Goal: Task Accomplishment & Management: Contribute content

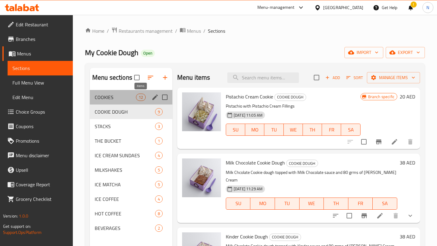
click at [140, 96] on span "12" at bounding box center [140, 98] width 9 height 6
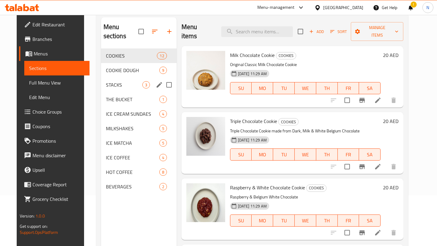
scroll to position [49, 0]
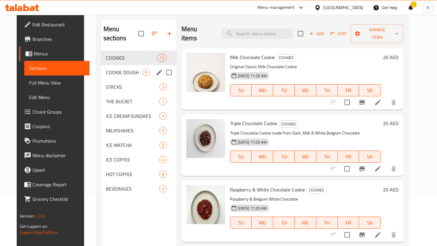
click at [119, 69] on span "COOKIE DOUGH" at bounding box center [124, 72] width 36 height 7
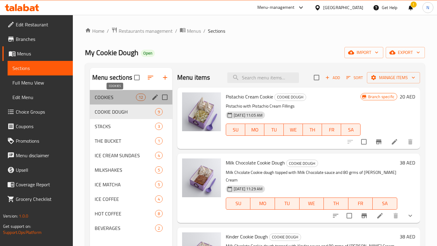
click at [128, 96] on span "COOKIES" at bounding box center [115, 97] width 41 height 7
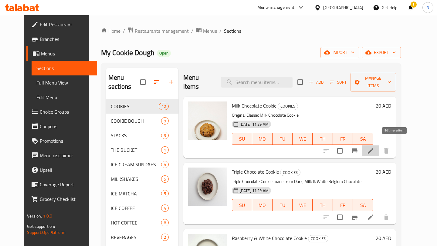
click at [374, 148] on icon at bounding box center [370, 151] width 7 height 7
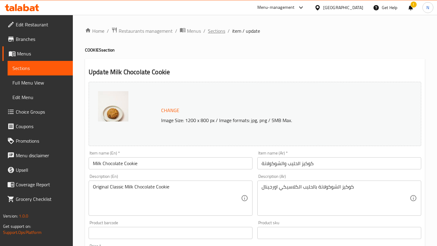
click at [221, 31] on span "Sections" at bounding box center [216, 30] width 17 height 7
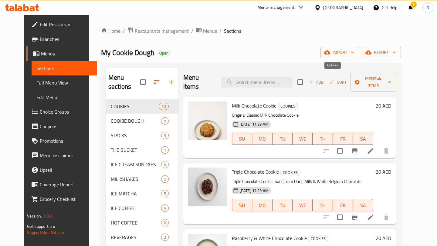
click at [325, 79] on span "Add" at bounding box center [316, 82] width 16 height 7
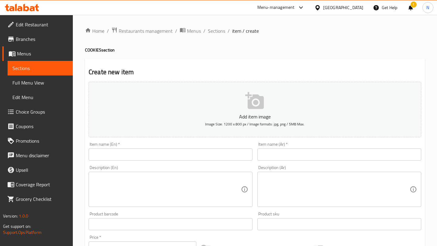
click at [191, 153] on input "text" at bounding box center [171, 155] width 164 height 12
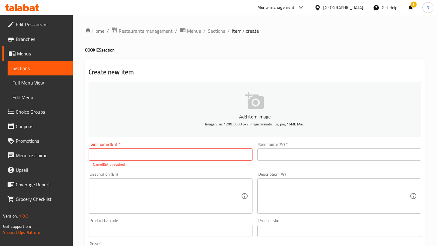
click at [220, 32] on span "Sections" at bounding box center [216, 30] width 17 height 7
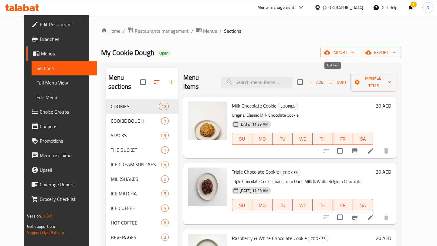
click at [325, 80] on span "Add" at bounding box center [316, 82] width 16 height 7
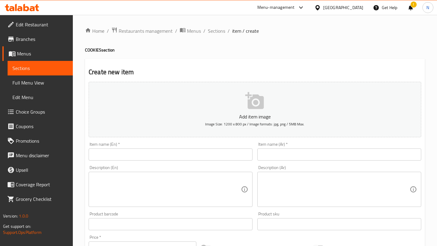
click at [191, 155] on input "text" at bounding box center [171, 155] width 164 height 12
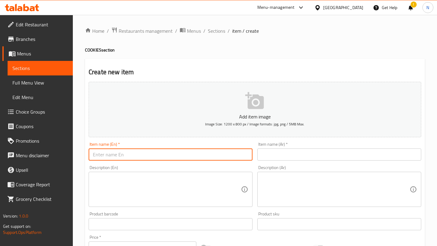
paste input "Pistacio Cookie"
type input "Pistacio Cookie"
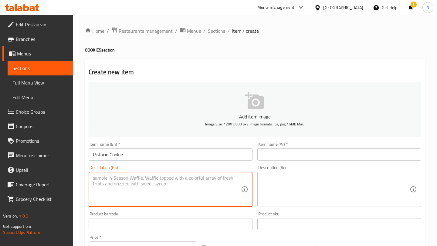
click at [198, 186] on textarea at bounding box center [167, 189] width 148 height 29
click at [289, 154] on input "text" at bounding box center [339, 155] width 164 height 12
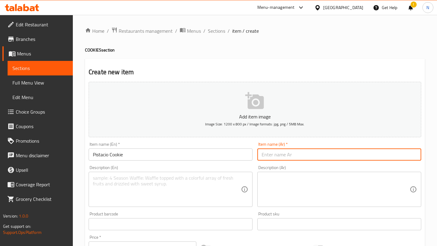
paste input "بستاشيو كوكي"
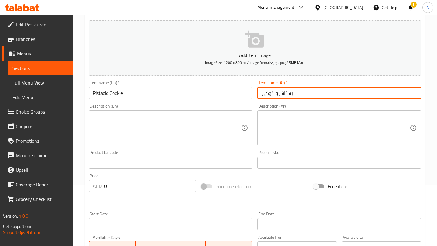
scroll to position [81, 0]
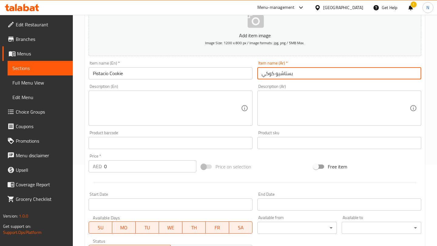
type input "بستاشيو كوكي"
click at [156, 168] on input "0" at bounding box center [150, 167] width 92 height 12
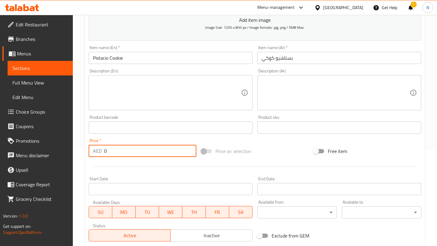
scroll to position [0, 0]
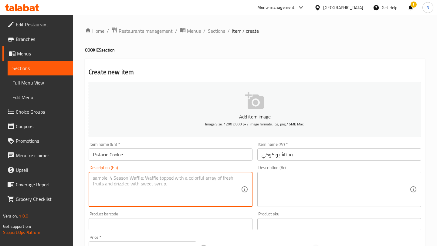
click at [124, 189] on textarea at bounding box center [167, 189] width 148 height 29
paste textarea "filled with creamy pistacio sauce"
click at [93, 178] on textarea "filled with creamy pistacio sauce" at bounding box center [167, 189] width 148 height 29
drag, startPoint x: 205, startPoint y: 180, endPoint x: 89, endPoint y: 177, distance: 116.0
click at [89, 177] on div "Pistachio Cookie filled with creamy pistacio sauce Description (En)" at bounding box center [171, 189] width 164 height 35
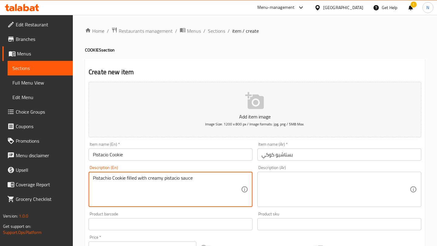
click at [176, 178] on textarea "Pistachio Cookie filled with creamy pistacio sauce" at bounding box center [167, 189] width 148 height 29
click at [202, 180] on textarea "Pistachio Cookie filled with creamy pistachio sauce" at bounding box center [167, 189] width 148 height 29
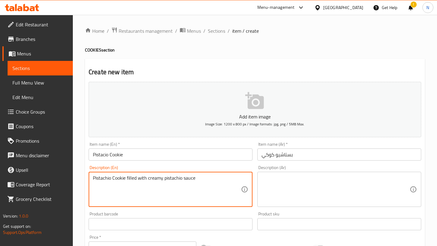
click at [202, 180] on textarea "Pistachio Cookie filled with creamy pistachio sauce" at bounding box center [167, 189] width 148 height 29
type textarea "Pistachio Cookie filled with creamy pistachio sauce"
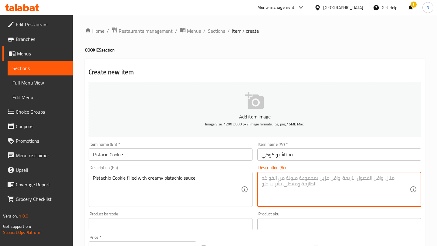
click at [294, 194] on textarea at bounding box center [336, 189] width 148 height 29
paste textarea "كوكي بستاشيو محشية بصوص بستاشيو كريمي."
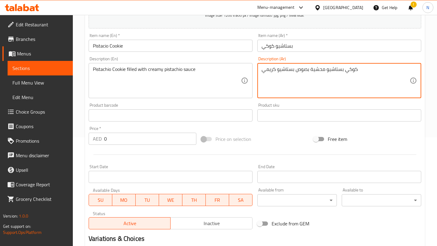
scroll to position [151, 0]
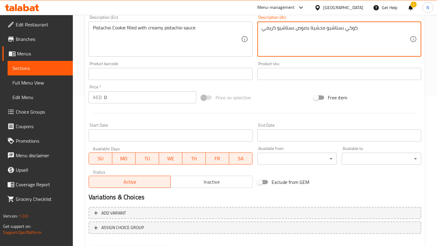
type textarea "كوكي بستاشيو محشية بصوص بستاشيو كريمي"
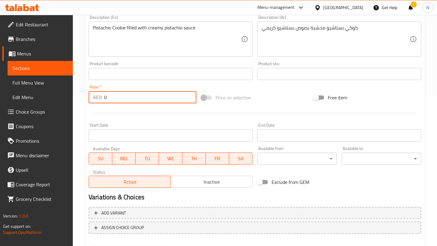
click at [127, 99] on input "0" at bounding box center [150, 97] width 92 height 12
type input "20"
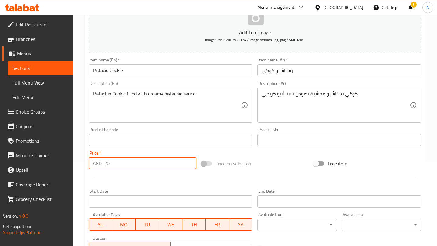
scroll to position [182, 0]
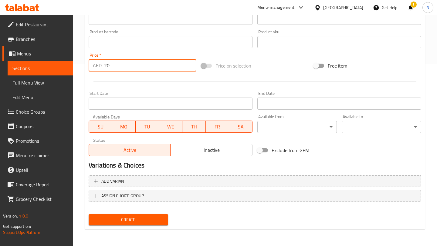
click at [138, 217] on span "Create" at bounding box center [128, 220] width 70 height 8
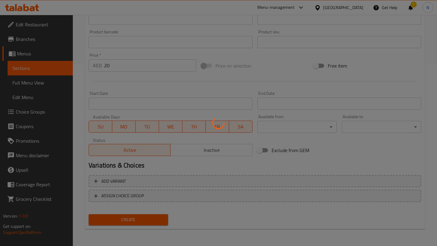
type input "0"
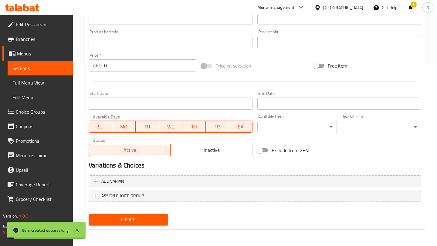
scroll to position [0, 0]
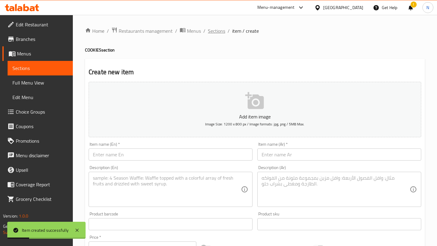
click at [215, 30] on span "Sections" at bounding box center [216, 30] width 17 height 7
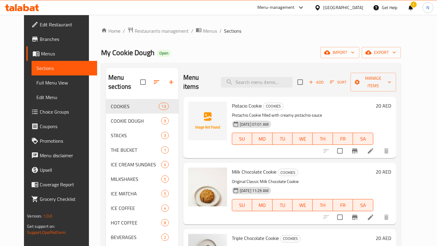
click at [276, 7] on div "Menu-management" at bounding box center [275, 7] width 37 height 7
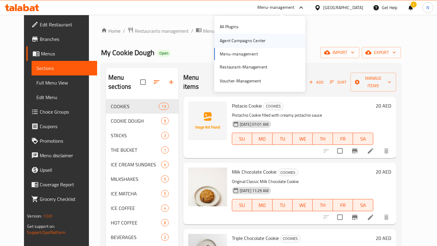
click at [262, 36] on div "Agent Campaigns Center" at bounding box center [243, 41] width 56 height 14
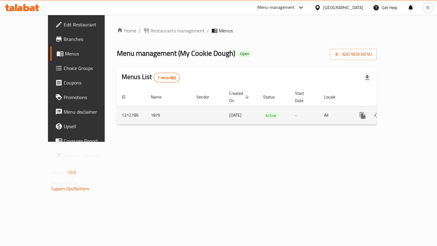
click at [409, 113] on icon "enhanced table" at bounding box center [406, 115] width 5 height 5
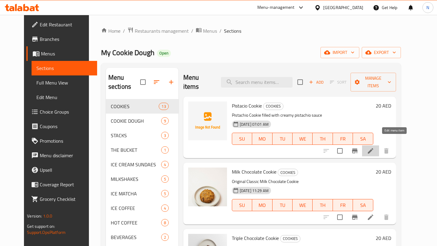
click at [374, 148] on icon at bounding box center [370, 151] width 7 height 7
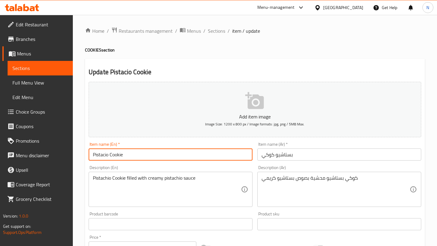
click at [105, 156] on input "Pistacio Cookie" at bounding box center [171, 155] width 164 height 12
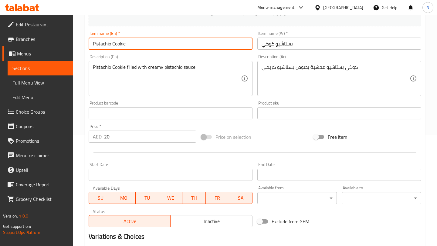
scroll to position [182, 0]
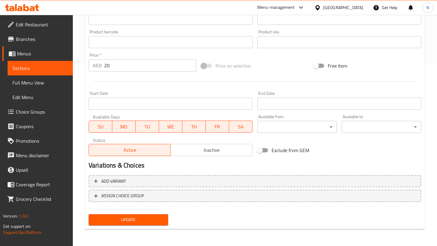
type input "Pistachio Cookie"
click at [130, 222] on span "Update" at bounding box center [128, 220] width 70 height 8
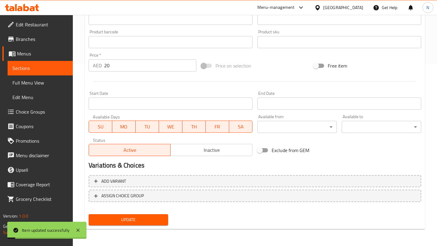
scroll to position [0, 0]
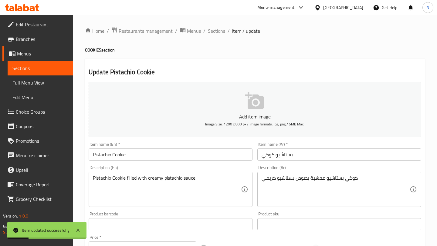
click at [215, 34] on span "Sections" at bounding box center [216, 30] width 17 height 7
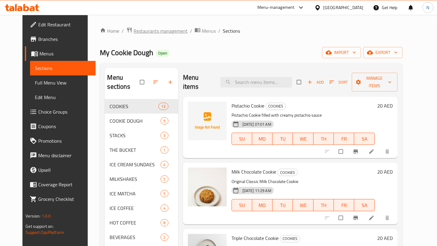
click at [155, 30] on span "Restaurants management" at bounding box center [161, 30] width 54 height 7
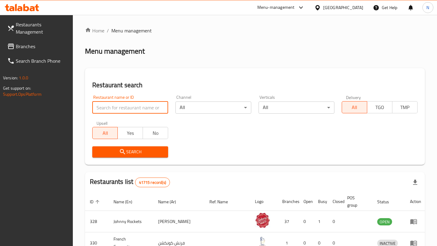
click at [135, 111] on input "search" at bounding box center [130, 108] width 76 height 12
type input "what a cake"
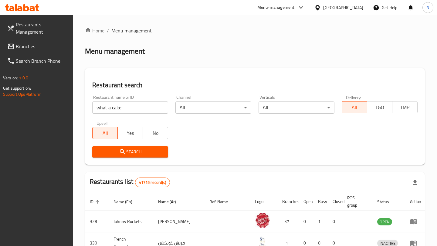
click at [139, 150] on span "Search" at bounding box center [130, 152] width 66 height 8
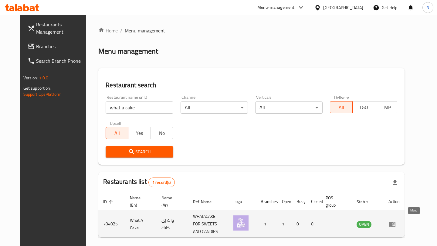
click at [396, 222] on icon "enhanced table" at bounding box center [392, 224] width 7 height 5
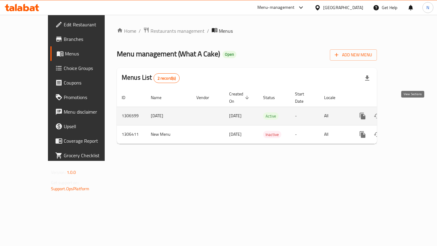
click at [409, 114] on icon "enhanced table" at bounding box center [406, 116] width 5 height 5
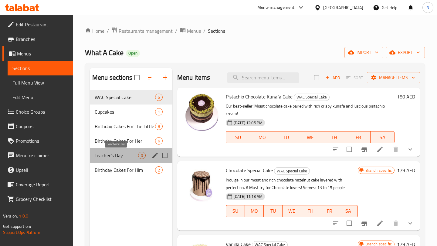
click at [123, 152] on span "Teacher's Day" at bounding box center [116, 155] width 43 height 7
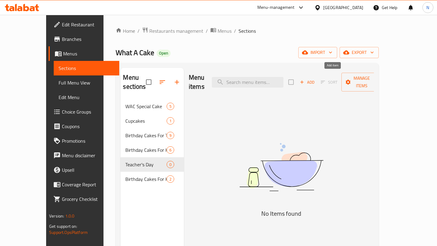
click at [315, 79] on span "Add" at bounding box center [307, 82] width 16 height 7
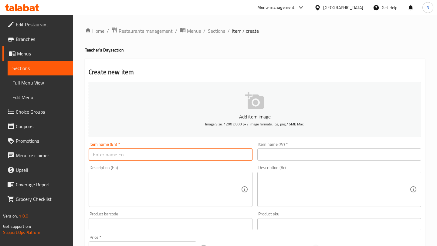
click at [161, 161] on input "text" at bounding box center [171, 155] width 164 height 12
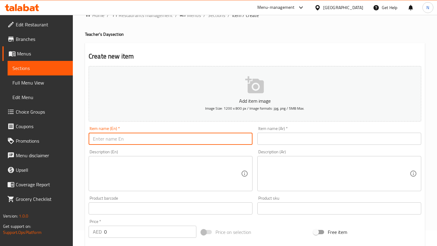
scroll to position [16, 0]
type input "Best Teacher Cake For Her"
click at [166, 171] on textarea at bounding box center [167, 173] width 148 height 29
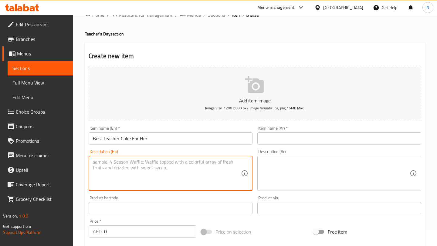
click at [141, 165] on textarea at bounding box center [167, 173] width 148 height 29
paste textarea "Celebrate your teacher with this special cake decorated with edible cheerful cl…"
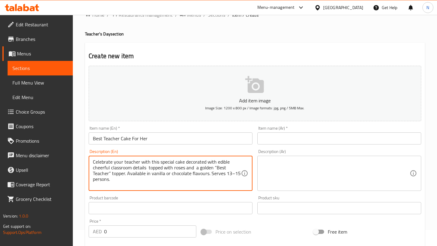
click at [196, 169] on textarea "Celebrate your teacher with this special cake decorated with edible cheerful cl…" at bounding box center [167, 173] width 148 height 29
click at [203, 174] on textarea "Celebrate your teacher with this special cake decorated with edible cheerful cl…" at bounding box center [167, 173] width 148 height 29
type textarea "Celebrate your teacher with this special cake decorated with edible cheerful cl…"
click at [293, 164] on textarea at bounding box center [336, 173] width 148 height 29
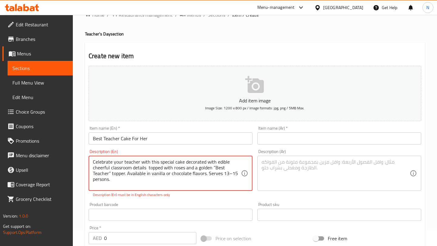
drag, startPoint x: 124, startPoint y: 184, endPoint x: 80, endPoint y: 160, distance: 49.4
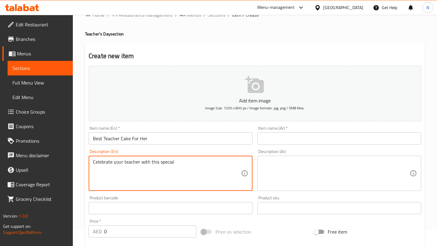
paste textarea "Celebrate your teacher with this special cake decorated with edible cheerful cl…"
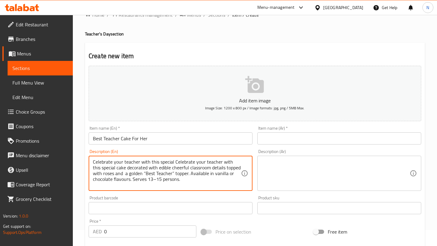
click at [291, 169] on textarea at bounding box center [336, 173] width 148 height 29
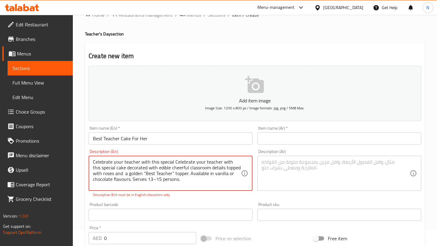
drag, startPoint x: 217, startPoint y: 183, endPoint x: 173, endPoint y: 161, distance: 49.6
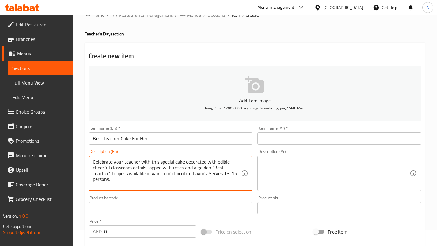
type textarea "Celebrate your teacher with this special cake decorated with edible cheerful cl…"
click at [291, 167] on textarea at bounding box center [336, 173] width 148 height 29
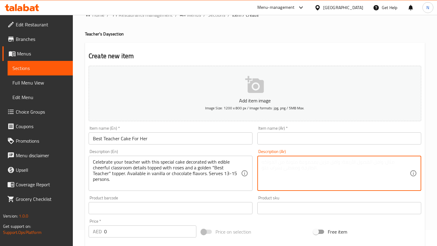
paste textarea "حتفل بمعلمتك مع هذه الكعكة الخاصة المزينة بتفاصيل صفية مرحة صالحة للأكل ومغطاة …"
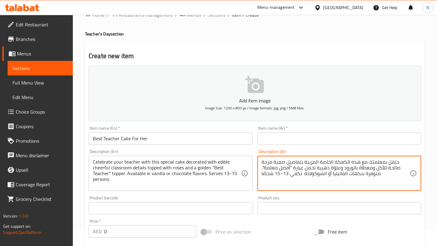
click at [397, 163] on textarea "حتفل بمعلمتك مع هذه الكعكة الخاصة المزينة بتفاصيل صفية مرحة صالحة للأكل ومغطاة …" at bounding box center [336, 173] width 148 height 29
click at [280, 179] on textarea "احتفل بمعلمتك مع هذه الكعكة الخاصة المزينة بتفاصيل صفية مرحة صالحة للأكل ومغطاة…" at bounding box center [336, 173] width 148 height 29
type textarea "احتفل بمعلمتك مع هذه الكعكة الخاصة المزينة بتفاصيل صفية مرحة صالحة للأكل ومغطاة…"
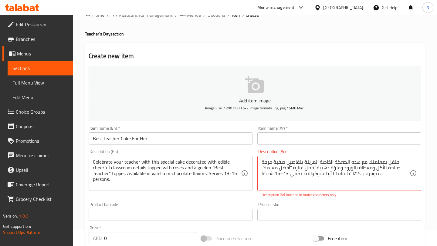
click at [311, 191] on div "Description (Ar) احتفل بمعلمتك مع هذه الكعكة الخاصة المزينة بتفاصيل صفية مرحة ص…" at bounding box center [339, 173] width 169 height 53
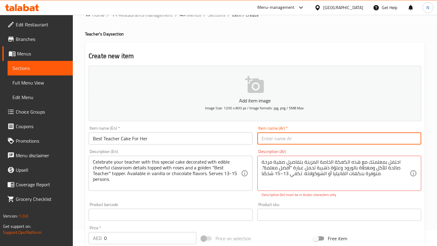
click at [298, 141] on input "text" at bounding box center [339, 139] width 164 height 12
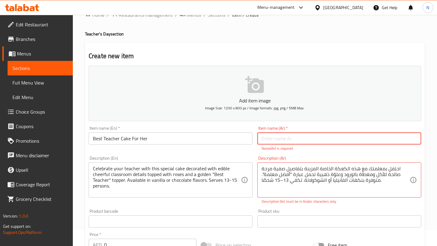
paste input "أفضل كيك لعيد المعلمة"
click at [280, 139] on input "أفضل كيك لعيد المعلمة" at bounding box center [339, 139] width 164 height 12
type input "أفضل كيك ليوم المعلمة"
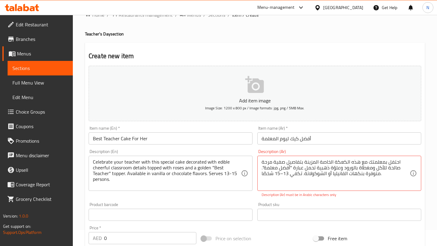
click at [261, 173] on div "احتفل بمعلمتك مع هذه الكعكة الخاصة المزينة بتفاصيل صفية مرحة صالحة للأكل ومغطاة…" at bounding box center [339, 173] width 164 height 35
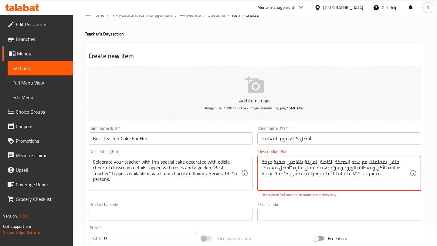
click at [262, 174] on textarea "احتفل بمعلمتك مع هذه الكعكة الخاصة المزينة بتفاصيل صفية مرحة صالحة للأكل ومغطاة…" at bounding box center [336, 173] width 148 height 29
click at [277, 187] on textarea "احتفل بمعلمتك مع هذه الكعكة الخاصة المزينة بتفاصيل صفية مرحة صالحة للأكل ومغطاة…" at bounding box center [336, 173] width 148 height 29
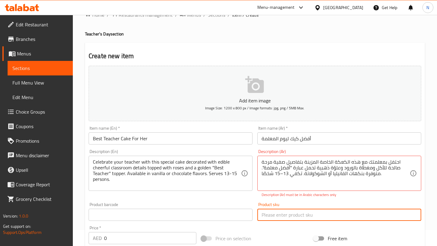
click at [275, 217] on input "text" at bounding box center [339, 215] width 164 height 12
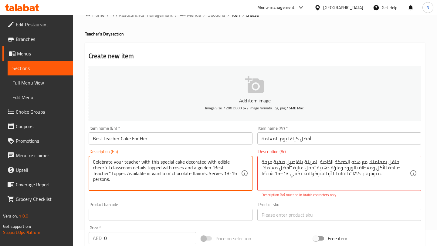
drag, startPoint x: 177, startPoint y: 178, endPoint x: 82, endPoint y: 165, distance: 95.9
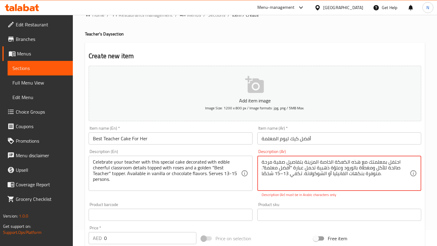
click at [334, 163] on textarea "احتفل بمعلمتك مع هذه الكعكة الخاصة المزينة بتفاصيل صفية مرحة صالحة للأكل ومغطاة…" at bounding box center [336, 173] width 148 height 29
paste textarea "مميزة المزينة بتفاصيل صفية مرحة صالحة للأكل، ومغطاة بالورود وتوبر ذهبي يحمل عبا…"
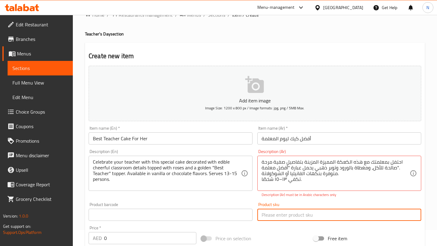
click at [282, 214] on input "text" at bounding box center [339, 215] width 164 height 12
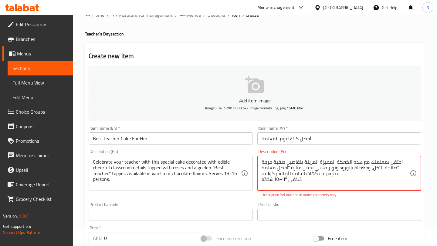
click at [204, 219] on input "text" at bounding box center [171, 215] width 164 height 12
click at [328, 187] on textarea "احتفل بمعلمتك مع هذه الكعكة المميزة المزينة بتفاصيل صفية مرحة صالحة للأكل، ومغط…" at bounding box center [336, 173] width 148 height 29
click at [327, 187] on textarea "احتفل بمعلمتك مع هذه الكعكة المميزة المزينة بتفاصيل صفية مرحة صالحة للأكل، ومغط…" at bounding box center [336, 173] width 148 height 29
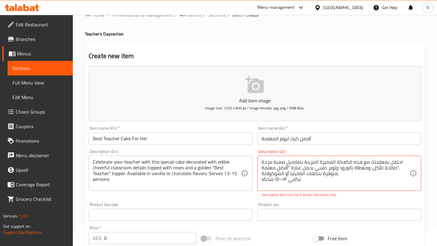
drag, startPoint x: 410, startPoint y: 161, endPoint x: 352, endPoint y: 184, distance: 62.5
click at [352, 184] on div "احتفل بمعلمتك مع هذه الكعكة المميزة المزينة بتفاصيل صفية مرحة صالحة للأكل، ومغط…" at bounding box center [339, 173] width 164 height 35
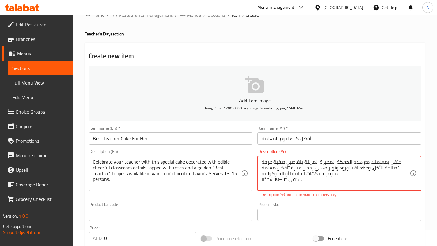
click at [334, 160] on textarea "احتفل بمعلمتك مع هذه الكعكة المميزة المزينة بتفاصيل صفية مرحة صالحة للأكل، ومغط…" at bounding box center [336, 173] width 148 height 29
click at [305, 164] on textarea "احتفل بمعلمتك مع هذه الكعكة المميزة المزينة بتفاصيل صفية مرحة صالحة للأكل، ومغط…" at bounding box center [336, 173] width 148 height 29
drag, startPoint x: 262, startPoint y: 162, endPoint x: 308, endPoint y: 193, distance: 55.7
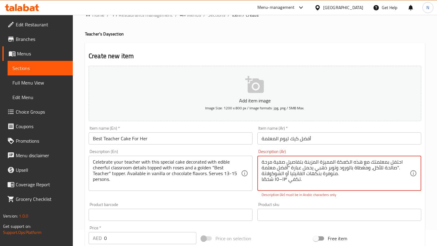
click at [308, 194] on div "Description (Ar) احتفل بمعلمتك مع هذه الكعكة المميزة المزينة بتفاصيل صفية مرحة …" at bounding box center [339, 174] width 164 height 48
type textarea "احتفل بمعلمتك مع هذه الكعكة المميزة المزينة بتفاصيل صفية مرحة"
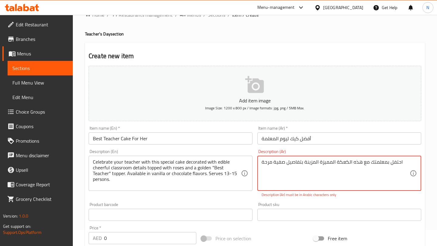
click at [395, 163] on textarea "احتفل بمعلمتك مع هذه الكعكة المميزة المزينة بتفاصيل صفية مرحة" at bounding box center [336, 173] width 148 height 29
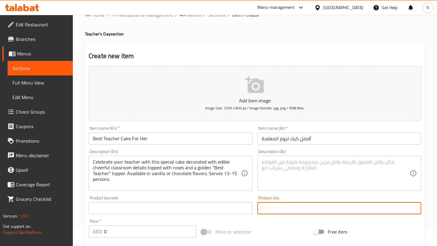
click at [290, 216] on div "Product sku Product sku" at bounding box center [339, 205] width 169 height 23
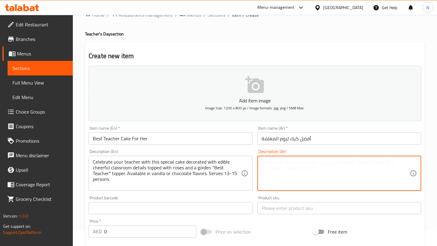
click at [297, 177] on textarea at bounding box center [336, 173] width 148 height 29
paste textarea "احتفل بمعلمتك مع هذه الكعكة المميزة المزينة بتفاصيل صفية مرحة صالحة للأكل، ومغط…"
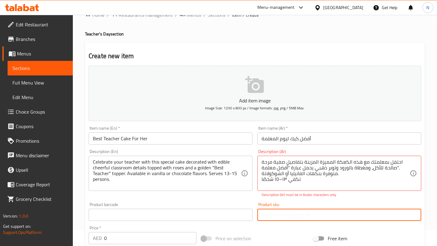
click at [287, 209] on input "text" at bounding box center [339, 215] width 164 height 12
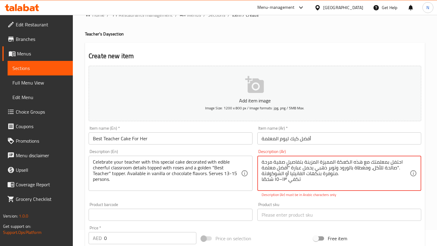
click at [303, 175] on textarea "احتفل بمعلمتك مع هذه الكعكة المميزة المزينة بتفاصيل صفية مرحة صالحة للأكل، ومغط…" at bounding box center [336, 173] width 148 height 29
click at [304, 180] on textarea "احتفل بمعلمتك مع هذه الكعكة المميزة المزينة بتفاصيل صفية مرحة صالحة للأكل، ومغط…" at bounding box center [336, 173] width 148 height 29
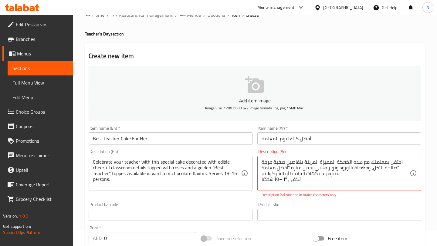
drag, startPoint x: 260, startPoint y: 180, endPoint x: 347, endPoint y: 156, distance: 90.4
click at [347, 156] on div "احتفل بمعلمتك مع هذه الكعكة المميزة المزينة بتفاصيل صفية مرحة صالحة للأكل، ومغط…" at bounding box center [339, 173] width 164 height 35
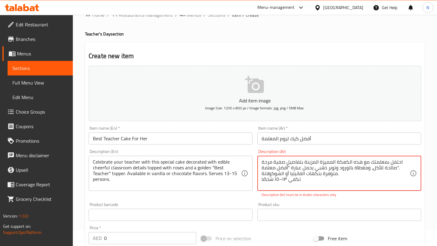
drag, startPoint x: 262, startPoint y: 180, endPoint x: 341, endPoint y: 148, distance: 85.1
click at [341, 148] on div "Description (Ar) احتفل بمعلمتك مع هذه الكعكة المميزة المزينة بتفاصيل صفية مرحة …" at bounding box center [339, 173] width 169 height 53
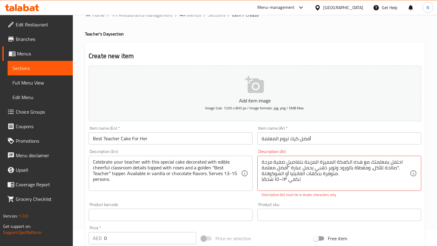
click at [260, 161] on div "احتفل بمعلمتك مع هذه الكعكة المميزة المزينة بتفاصيل صفية مرحة صالحة للأكل، ومغط…" at bounding box center [339, 173] width 164 height 35
drag, startPoint x: 260, startPoint y: 161, endPoint x: 267, endPoint y: 163, distance: 7.6
click at [267, 163] on div "احتفل بمعلمتك مع هذه الكعكة المميزة المزينة بتفاصيل صفية مرحة صالحة للأكل، ومغط…" at bounding box center [339, 173] width 164 height 35
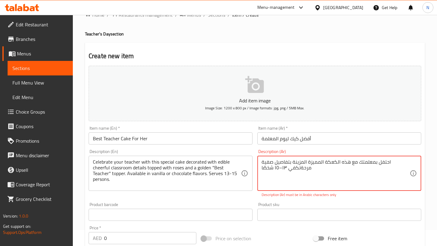
drag, startPoint x: 314, startPoint y: 170, endPoint x: 265, endPoint y: 157, distance: 50.9
click at [265, 157] on div "احتفل بمعلمتك مع هذه الكعكة المميزة المزينة بتفاصيل صفية مرحةتكفي ١٣–١٥ شخصًا D…" at bounding box center [339, 173] width 164 height 35
type textarea "احتفل بمعلمتك مع هذه الكعكة المميزة المزينة بتفاصيل صفية"
click at [263, 160] on textarea "احتفل بمعلمتك مع هذه الكعكة المميزة المزينة بتفاصيل صفية" at bounding box center [336, 173] width 148 height 29
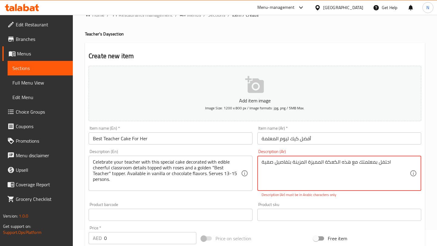
click at [263, 160] on textarea "احتفل بمعلمتك مع هذه الكعكة المميزة المزينة بتفاصيل صفية" at bounding box center [336, 173] width 148 height 29
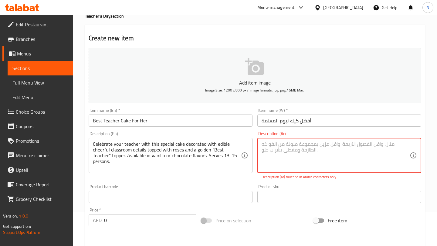
scroll to position [52, 0]
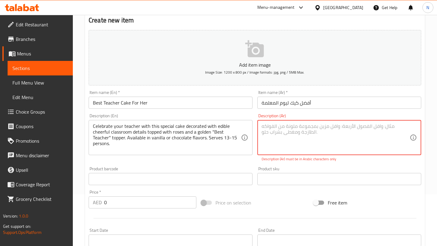
click at [150, 201] on input "0" at bounding box center [150, 203] width 92 height 12
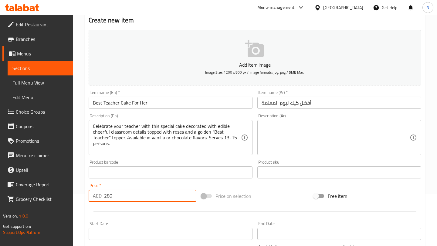
type input "280"
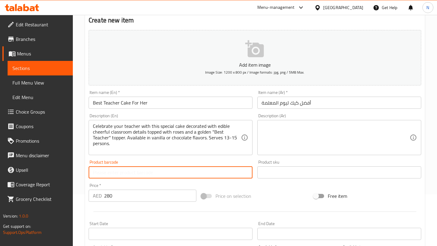
click at [159, 171] on input "text" at bounding box center [171, 173] width 164 height 12
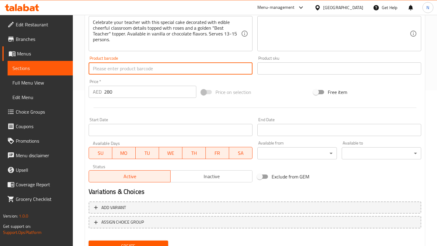
scroll to position [182, 0]
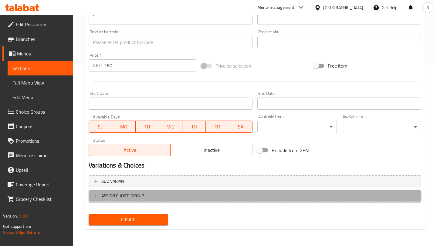
click at [119, 197] on span "ASSIGN CHOICE GROUP" at bounding box center [122, 196] width 42 height 8
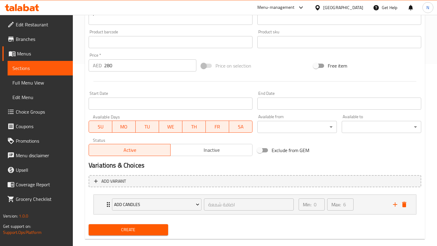
scroll to position [192, 0]
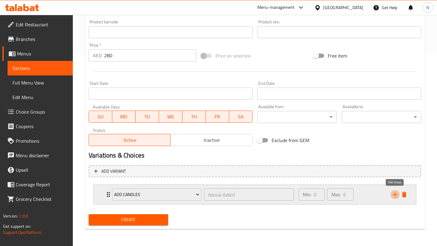
click at [394, 194] on icon "add" at bounding box center [395, 194] width 7 height 7
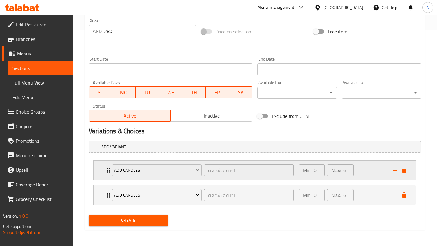
scroll to position [217, 0]
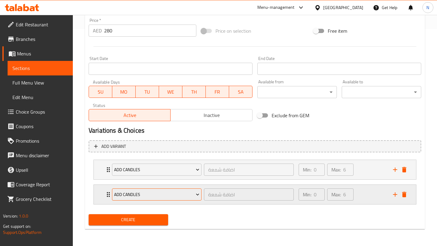
click at [169, 193] on span "Add Candles" at bounding box center [156, 195] width 85 height 8
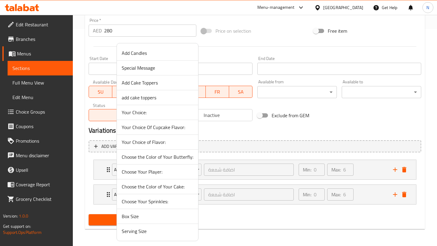
click at [170, 86] on span "Add Cake Toppers" at bounding box center [158, 82] width 72 height 7
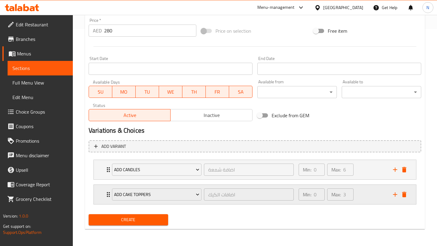
click at [393, 195] on icon "add" at bounding box center [395, 195] width 4 height 4
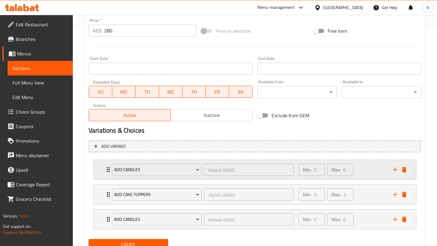
scroll to position [242, 0]
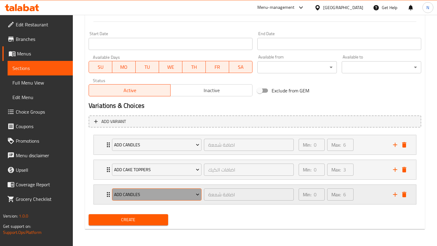
click at [178, 198] on span "Add Candles" at bounding box center [156, 195] width 85 height 8
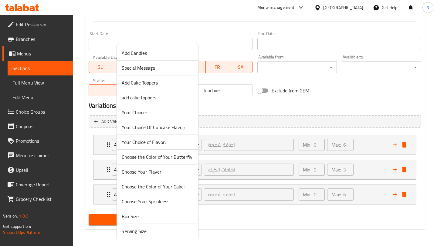
click at [168, 145] on span "Your Choice of Flavor:" at bounding box center [158, 142] width 72 height 7
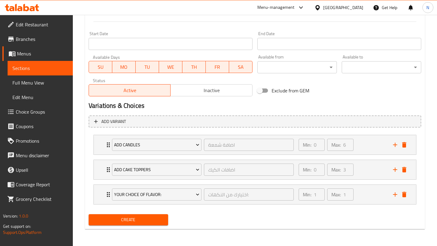
click at [148, 218] on span "Create" at bounding box center [128, 220] width 70 height 8
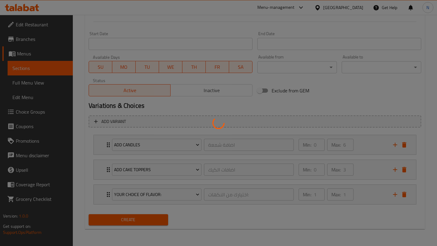
type input "0"
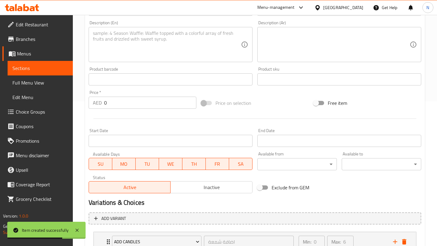
scroll to position [0, 0]
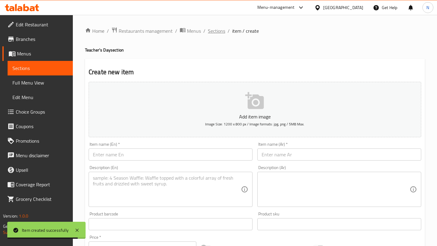
click at [218, 29] on span "Sections" at bounding box center [216, 30] width 17 height 7
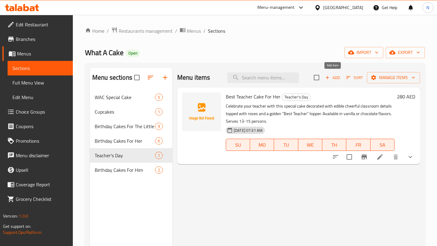
click at [335, 78] on span "Add" at bounding box center [333, 77] width 16 height 7
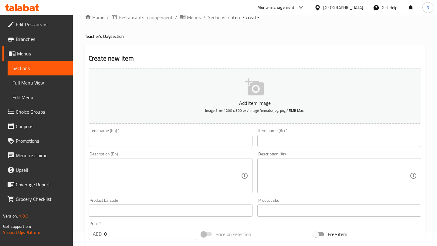
scroll to position [15, 0]
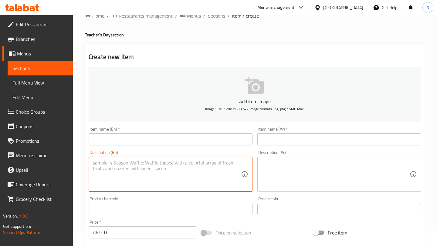
click at [198, 162] on textarea at bounding box center [167, 174] width 148 height 29
paste textarea "A special Teacher’s Day cake for him, decorated with edible books, chalkboard, …"
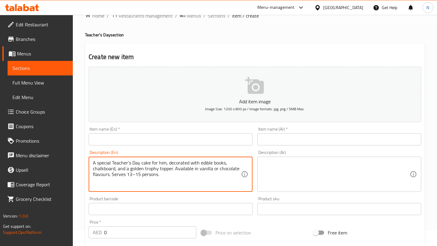
type textarea "A special Teacher’s Day cake for him, decorated with edible books, chalkboard, …"
click at [143, 144] on input "text" at bounding box center [171, 140] width 164 height 12
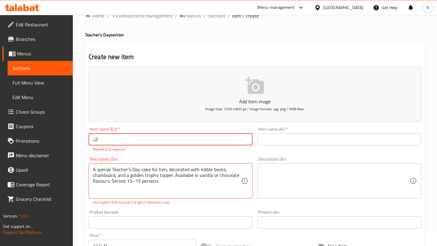
type input "أ"
type input "Best Teacher Cake For Him"
click at [91, 168] on div "A special Teacher’s Day cake for him, decorated with edible books, chalkboard, …" at bounding box center [171, 181] width 164 height 35
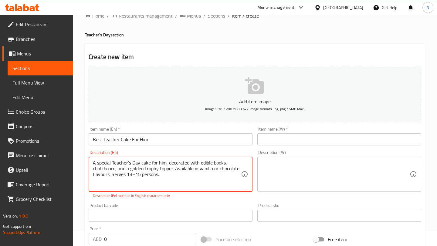
click at [91, 164] on div "A special Teacher’s Day cake for him, decorated with edible books, chalkboard, …" at bounding box center [171, 174] width 164 height 35
click at [91, 163] on div "A special Teacher’s Day cake for him, decorated with edible books, chalkboard, …" at bounding box center [171, 174] width 164 height 35
click at [93, 163] on textarea "A special Teacher’s Day cake for him, decorated with edible books, chalkboard, …" at bounding box center [167, 174] width 148 height 29
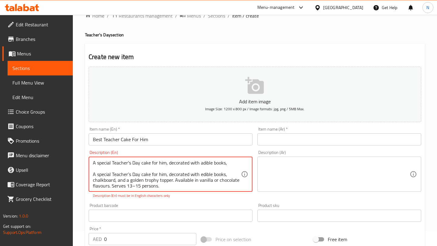
click at [202, 163] on textarea "A special Teacher's Day cake for him, decorated with adible books, A special Te…" at bounding box center [167, 174] width 148 height 29
click at [231, 163] on textarea "A special Teacher's Day cake for him, decorated with edible books, A special Te…" at bounding box center [167, 174] width 148 height 29
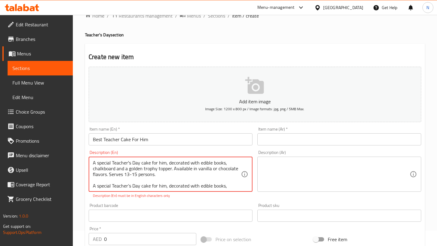
scroll to position [13, 0]
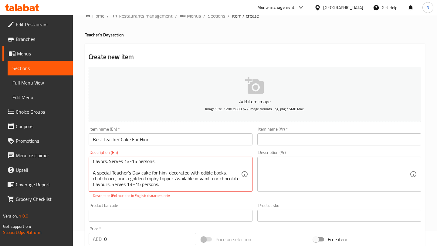
drag, startPoint x: 93, startPoint y: 172, endPoint x: 169, endPoint y: 185, distance: 77.5
click at [169, 185] on div "A special Teacher's Day cake for him, decorated with edible books, chalkboard a…" at bounding box center [171, 174] width 164 height 35
drag, startPoint x: 165, startPoint y: 187, endPoint x: 88, endPoint y: 169, distance: 78.7
click at [88, 169] on div "Description (En) A special Teacher's Day cake for him, decorated with edible bo…" at bounding box center [170, 174] width 169 height 53
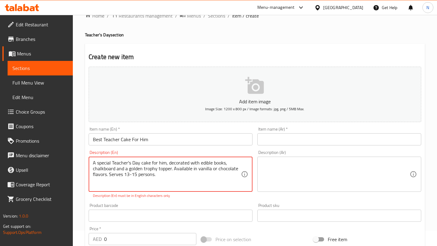
scroll to position [0, 0]
type textarea "A special Teacher's Day cake for him, decorated with edible books, chalkboard a…"
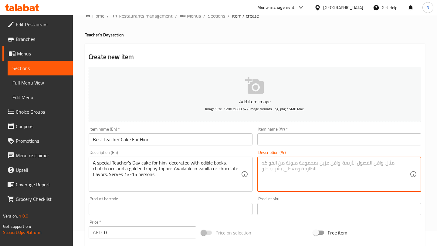
click at [270, 168] on textarea at bounding box center [336, 174] width 148 height 29
click at [275, 142] on input "text" at bounding box center [339, 140] width 164 height 12
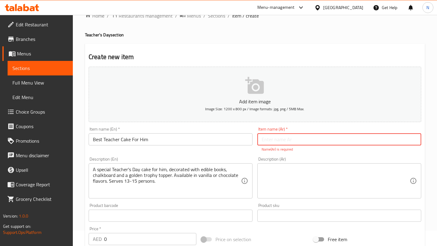
paste input "أفضل كيك لعيد المعلم"
click at [277, 139] on input "أفضل كيك لعيد المعلم" at bounding box center [339, 140] width 164 height 12
type input "أفضل كيك ليوم المعلم"
click at [279, 176] on textarea at bounding box center [336, 181] width 148 height 29
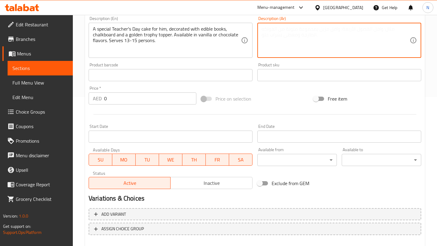
scroll to position [182, 0]
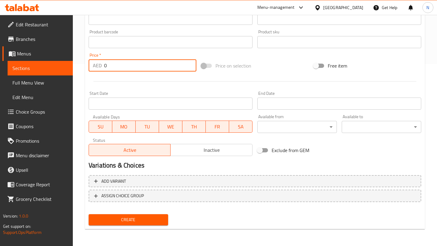
click at [163, 63] on input "0" at bounding box center [150, 65] width 92 height 12
type input "280"
click at [135, 194] on span "ASSIGN CHOICE GROUP" at bounding box center [122, 196] width 42 height 8
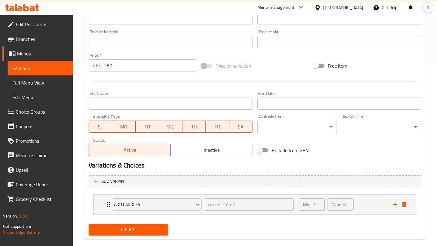
scroll to position [192, 0]
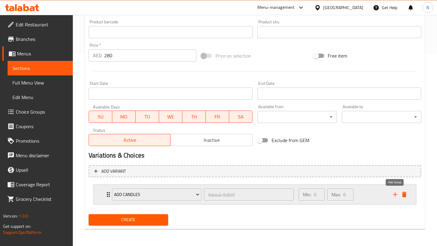
click at [393, 195] on icon "add" at bounding box center [395, 194] width 7 height 7
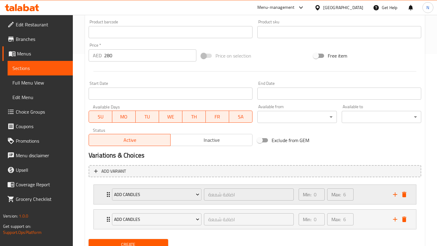
scroll to position [217, 0]
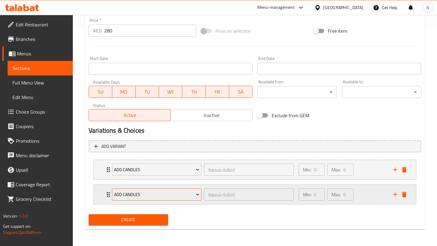
click at [173, 196] on span "Add Candles" at bounding box center [156, 195] width 85 height 8
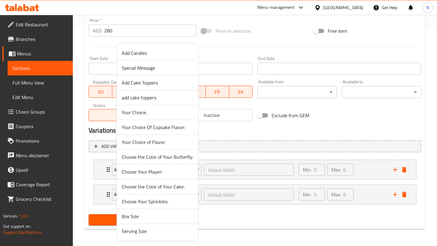
click at [172, 82] on span "Add Cake Toppers" at bounding box center [158, 82] width 72 height 7
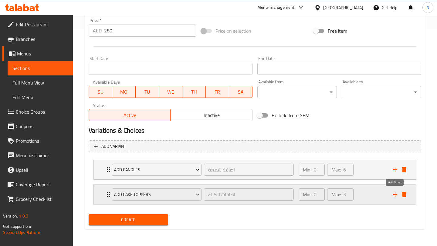
click at [393, 194] on icon "add" at bounding box center [395, 194] width 7 height 7
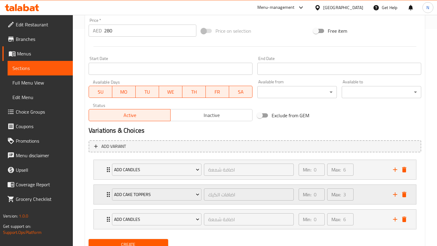
scroll to position [242, 0]
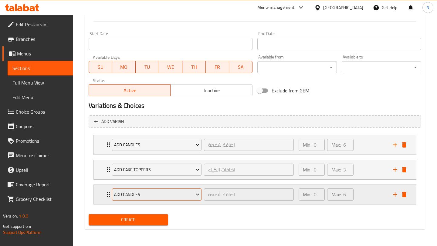
click at [150, 194] on span "Add Candles" at bounding box center [156, 195] width 85 height 8
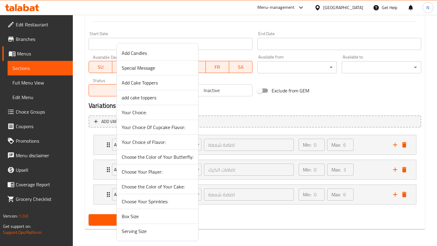
click at [158, 140] on span "Your Choice of Flavor:" at bounding box center [158, 142] width 72 height 7
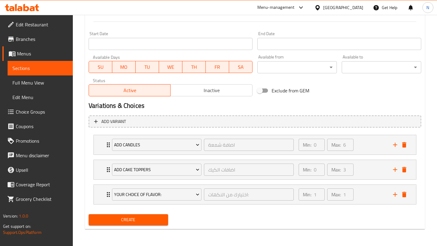
click at [158, 221] on span "Create" at bounding box center [128, 220] width 70 height 8
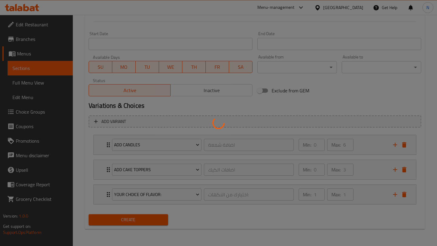
type input "0"
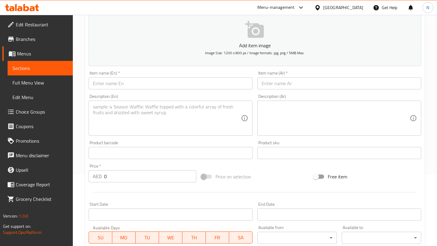
scroll to position [0, 0]
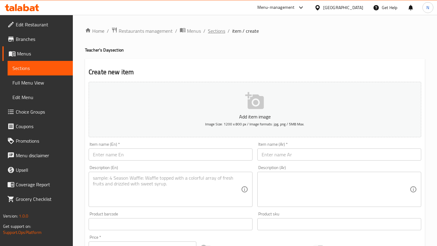
click at [216, 29] on span "Sections" at bounding box center [216, 30] width 17 height 7
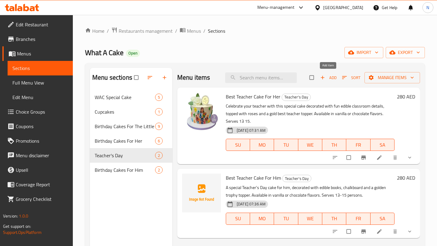
click at [329, 76] on span "Add" at bounding box center [328, 77] width 16 height 7
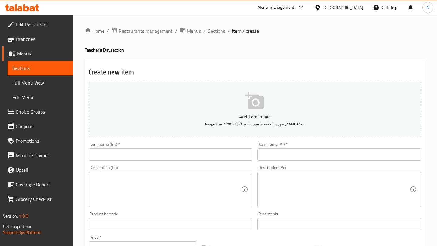
click at [159, 153] on input "text" at bounding box center [171, 155] width 164 height 12
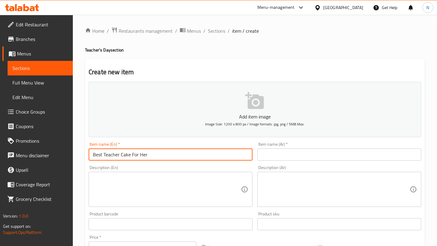
drag, startPoint x: 148, startPoint y: 156, endPoint x: 123, endPoint y: 155, distance: 25.2
click at [123, 155] on input "Best Teacher Cake For Her" at bounding box center [171, 155] width 164 height 12
type input "Best Teacher Cupcakes"
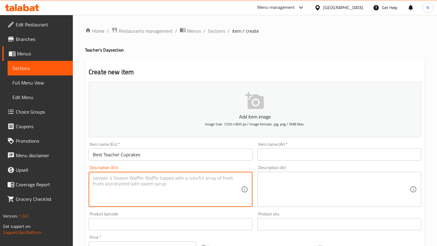
click at [181, 175] on textarea at bounding box center [167, 189] width 148 height 29
paste textarea "A delightful box of 12 themed cupcakes decorated with books, ABCs, numbers, and…"
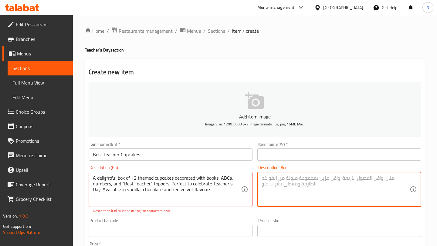
click at [266, 182] on textarea at bounding box center [336, 189] width 148 height 29
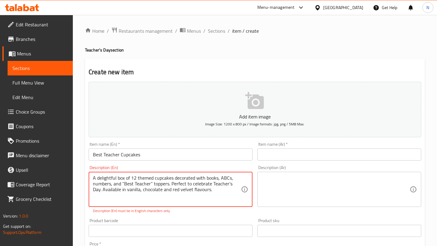
click at [92, 178] on div "A delightful box of 12 themed cupcakes decorated with books, ABCs, numbers, and…" at bounding box center [171, 189] width 164 height 35
click at [93, 178] on textarea "A delightful box of 12 themed cupcakes decorated with books, ABCs, numbers, and…" at bounding box center [167, 189] width 148 height 29
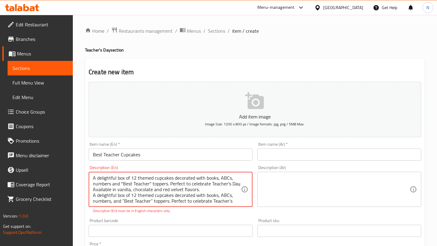
scroll to position [7, 0]
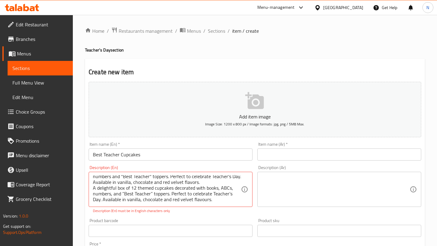
drag, startPoint x: 92, startPoint y: 188, endPoint x: 206, endPoint y: 204, distance: 115.4
click at [207, 204] on div "A delightful box of 12 themed cupcakes decorated with books, ABCs, numbers and …" at bounding box center [171, 189] width 164 height 35
drag, startPoint x: 203, startPoint y: 201, endPoint x: 88, endPoint y: 190, distance: 115.6
click at [88, 190] on div "Description (En) A delightful box of 12 themed cupcakes decorated with books, A…" at bounding box center [170, 189] width 169 height 53
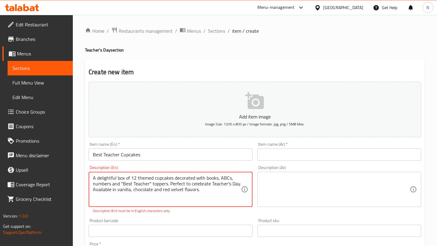
scroll to position [0, 0]
type textarea "A delightful box of 12 themed cupcakes decorated with books, ABCs, numbers and …"
click at [311, 188] on textarea at bounding box center [336, 189] width 148 height 29
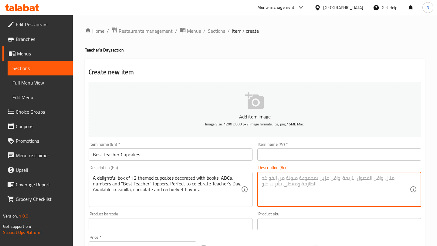
click at [289, 162] on div "Item name (Ar)   * Item name (Ar) *" at bounding box center [339, 151] width 169 height 23
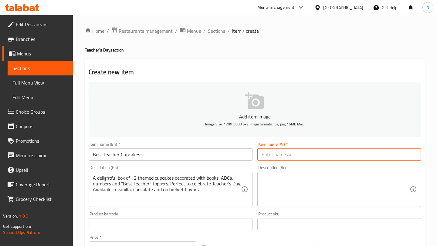
click at [283, 154] on input "text" at bounding box center [339, 155] width 164 height 12
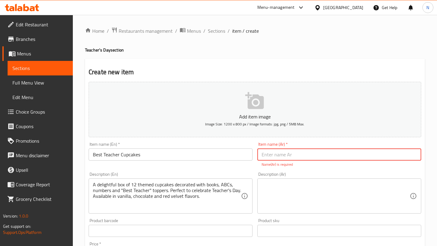
paste input "Best Teacher Cupcakes"
click at [302, 154] on input "Best Teacher Cupcakes" at bounding box center [339, 155] width 164 height 12
paste input "أفضل كب كيك لعيد المعلم"
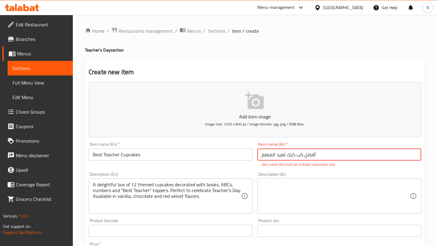
click at [277, 155] on input "أفضل كب كيك لعيد المعلم" at bounding box center [339, 155] width 164 height 12
type input "أفضل كب كيك ليوم المعلم"
click at [310, 192] on textarea at bounding box center [336, 196] width 148 height 29
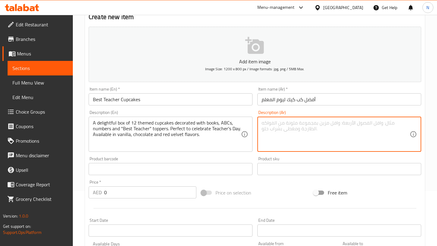
scroll to position [57, 0]
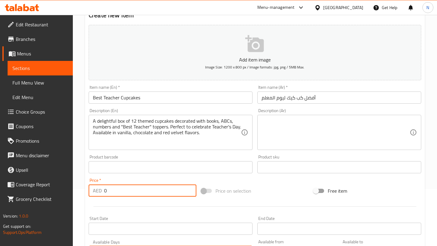
click at [150, 191] on input "0" at bounding box center [150, 191] width 92 height 12
click at [128, 191] on input "number" at bounding box center [150, 191] width 92 height 12
click at [120, 190] on input "number" at bounding box center [150, 191] width 92 height 12
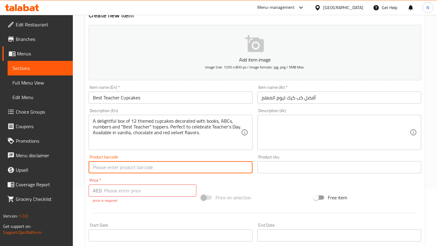
click at [129, 171] on input "text" at bounding box center [171, 167] width 164 height 12
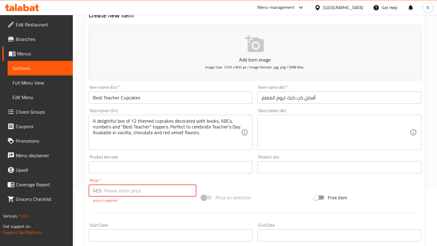
click at [123, 192] on input "number" at bounding box center [150, 191] width 92 height 12
click at [189, 188] on input "1" at bounding box center [150, 191] width 92 height 12
click at [189, 188] on input "37" at bounding box center [150, 191] width 92 height 12
type input "3"
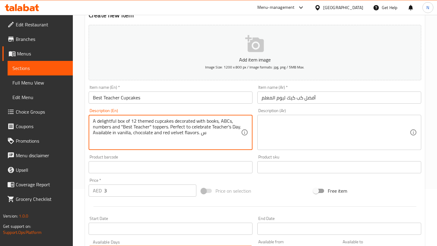
type textarea "A delightful box of 12 themed cupcakes decorated with books, ABCs, numbers and …"
click at [135, 188] on input "3" at bounding box center [150, 191] width 92 height 12
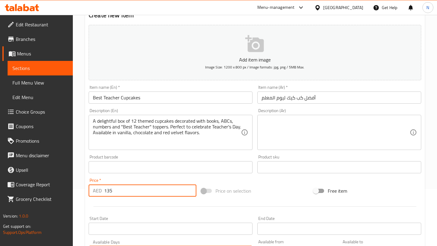
type input "135"
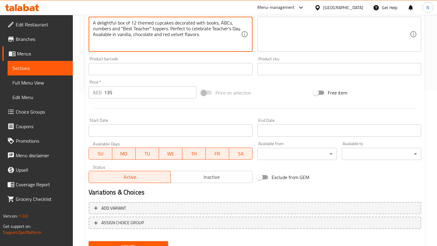
scroll to position [182, 0]
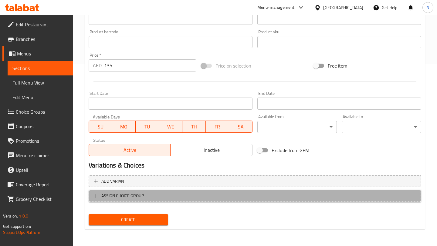
click at [163, 198] on span "ASSIGN CHOICE GROUP" at bounding box center [255, 196] width 322 height 8
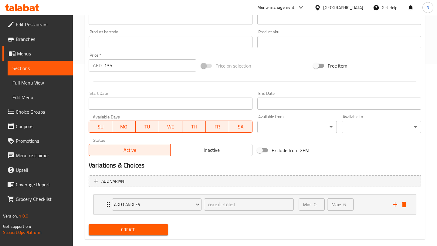
scroll to position [192, 0]
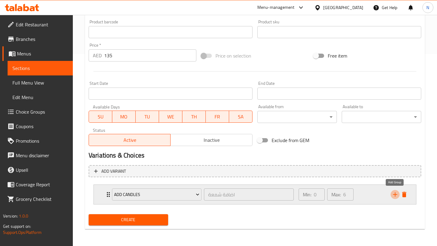
click at [396, 194] on icon "add" at bounding box center [395, 194] width 7 height 7
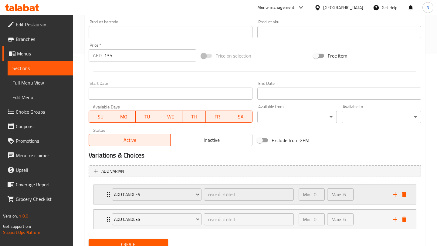
scroll to position [217, 0]
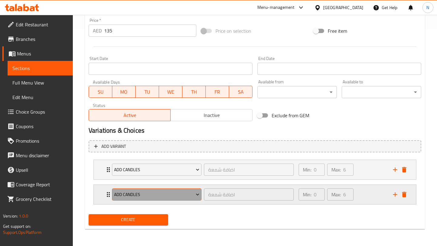
click at [184, 197] on span "Add Candles" at bounding box center [156, 195] width 85 height 8
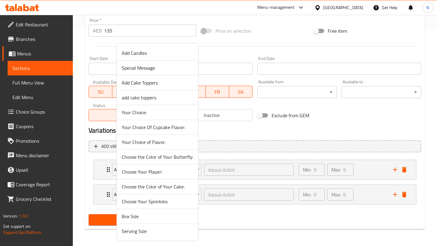
click at [177, 125] on span "Your Choice Of Cupcake Flavor:" at bounding box center [158, 127] width 72 height 7
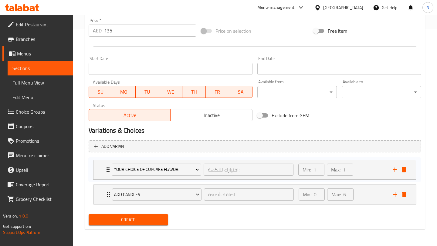
drag, startPoint x: 109, startPoint y: 195, endPoint x: 109, endPoint y: 167, distance: 27.6
click at [109, 167] on div "Add Candles اضافة شمعة ​ Min: 0 ​ Max: 6 ​ Pink Candle (ID: 2240340771) 6 AED N…" at bounding box center [255, 183] width 333 height 50
click at [395, 195] on icon "add" at bounding box center [395, 195] width 4 height 4
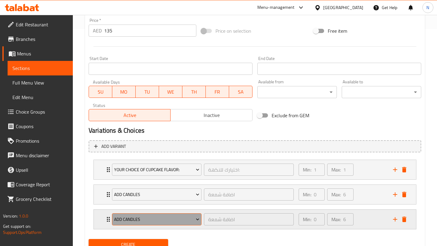
click at [168, 219] on span "Add Candles" at bounding box center [156, 220] width 85 height 8
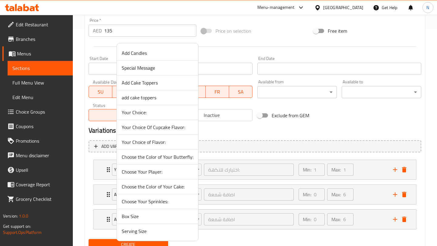
click at [167, 84] on span "Add Cake Toppers" at bounding box center [158, 82] width 72 height 7
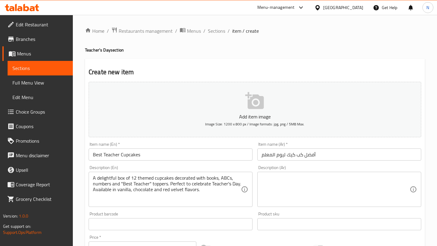
scroll to position [242, 0]
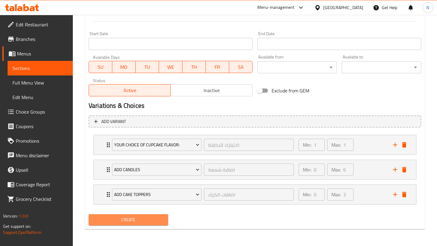
click at [152, 218] on span "Create" at bounding box center [128, 220] width 70 height 8
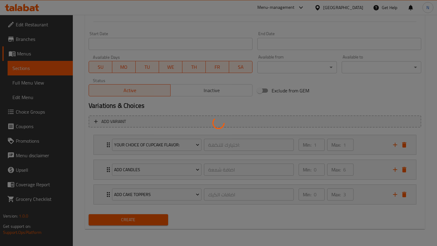
type input "0"
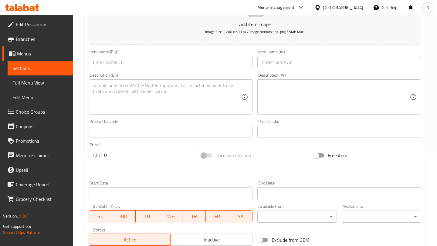
scroll to position [0, 0]
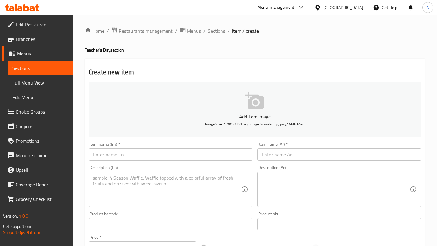
click at [216, 31] on span "Sections" at bounding box center [216, 30] width 17 height 7
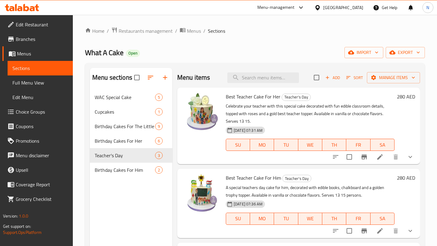
scroll to position [5, 0]
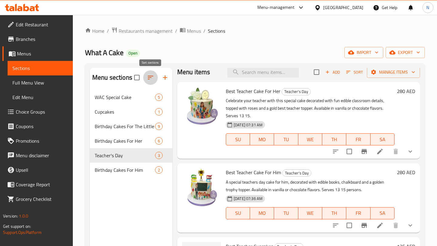
click at [150, 80] on icon "button" at bounding box center [150, 77] width 7 height 7
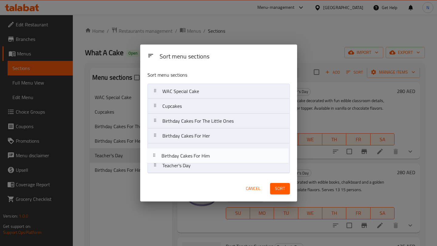
drag, startPoint x: 155, startPoint y: 167, endPoint x: 153, endPoint y: 151, distance: 16.8
click at [153, 151] on nav "WAC Special Cake Cupcakes Birthday Cakes For The Little Ones Birthday Cakes For…" at bounding box center [219, 129] width 142 height 90
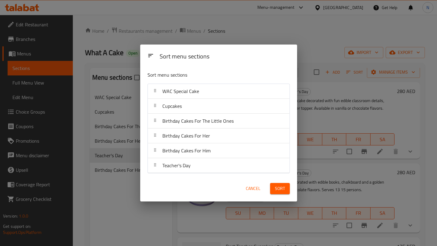
click at [284, 191] on span "Sort" at bounding box center [280, 189] width 10 height 8
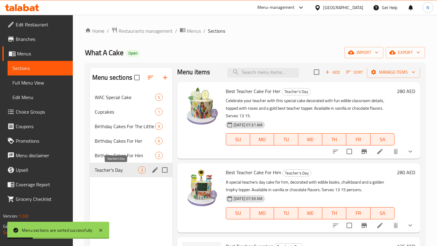
click at [121, 171] on span "Teacher's Day" at bounding box center [116, 170] width 43 height 7
click at [378, 154] on icon at bounding box center [379, 151] width 5 height 5
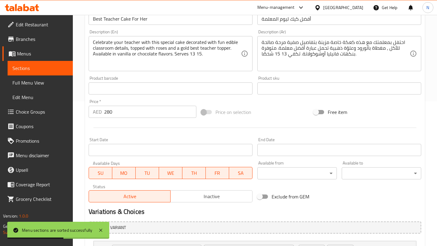
scroll to position [251, 0]
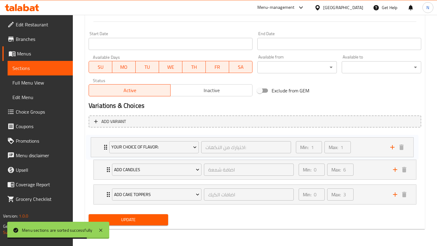
drag, startPoint x: 103, startPoint y: 195, endPoint x: 100, endPoint y: 146, distance: 48.9
click at [100, 146] on div "Add Candles اضافة شمعة ​ Min: 0 ​ Max: 6 ​ Pink Candle (ID: 2240340771) 6 AED N…" at bounding box center [255, 170] width 333 height 75
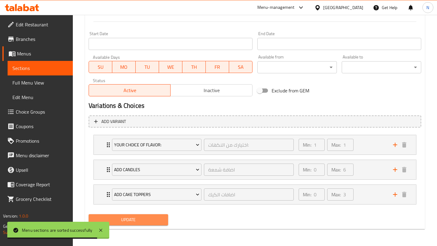
click at [161, 219] on span "Update" at bounding box center [128, 220] width 70 height 8
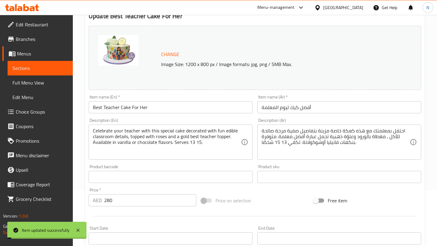
scroll to position [0, 0]
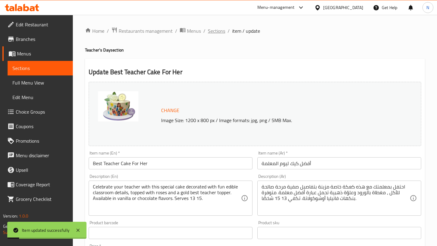
click at [217, 32] on span "Sections" at bounding box center [216, 30] width 17 height 7
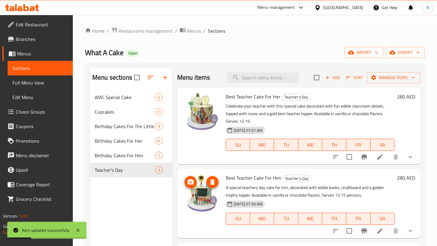
scroll to position [5, 0]
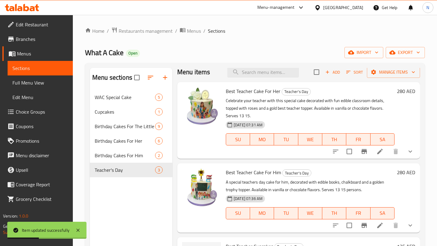
click at [379, 227] on icon at bounding box center [379, 225] width 5 height 5
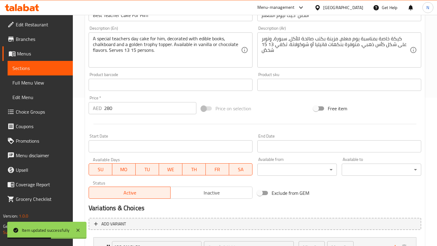
scroll to position [251, 0]
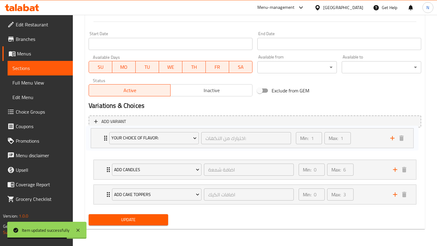
drag, startPoint x: 107, startPoint y: 195, endPoint x: 105, endPoint y: 138, distance: 58.0
click at [104, 138] on div "Add Candles اضافة شمعة ​ Min: 0 ​ Max: 6 ​ Pink Candle (ID: 2240340771) 6 AED N…" at bounding box center [255, 170] width 333 height 75
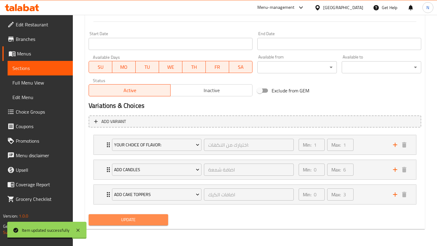
click at [122, 220] on span "Update" at bounding box center [128, 220] width 70 height 8
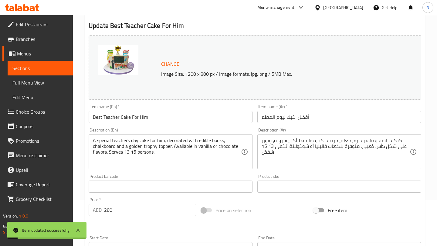
scroll to position [0, 0]
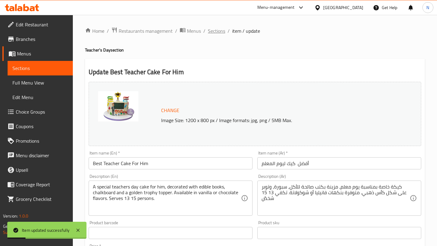
click at [219, 29] on span "Sections" at bounding box center [216, 30] width 17 height 7
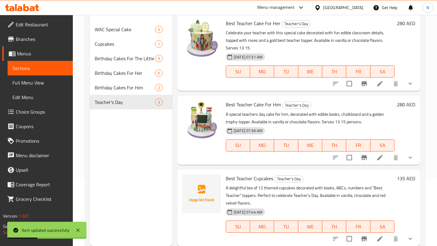
scroll to position [85, 0]
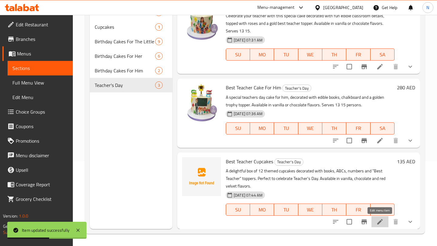
click at [381, 225] on icon at bounding box center [379, 222] width 7 height 7
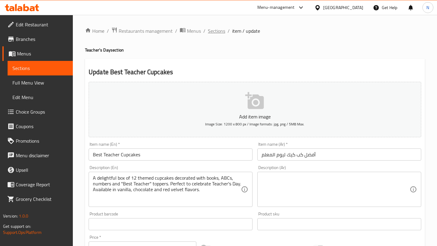
click at [215, 32] on span "Sections" at bounding box center [216, 30] width 17 height 7
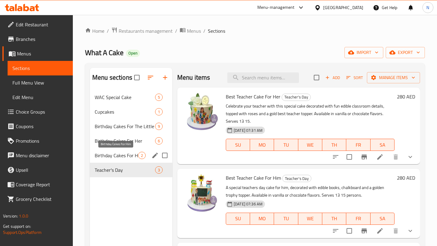
click at [123, 156] on span "Birthday Cakes For Him" at bounding box center [116, 155] width 43 height 7
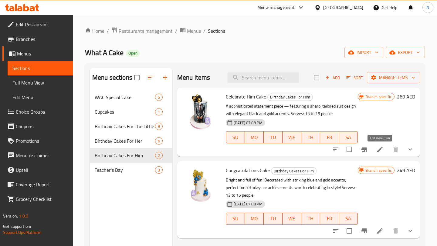
click at [381, 152] on icon at bounding box center [379, 149] width 7 height 7
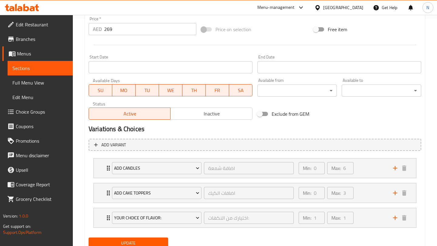
scroll to position [251, 0]
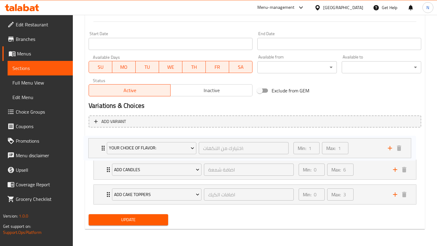
drag, startPoint x: 106, startPoint y: 196, endPoint x: 101, endPoint y: 144, distance: 52.2
click at [101, 144] on div "Add Candles اضافة شمعة ​ Min: 0 ​ Max: 6 ​ Pink Candle (ID: 2240340771) 6 AED N…" at bounding box center [255, 170] width 333 height 75
click at [129, 221] on span "Update" at bounding box center [128, 220] width 70 height 8
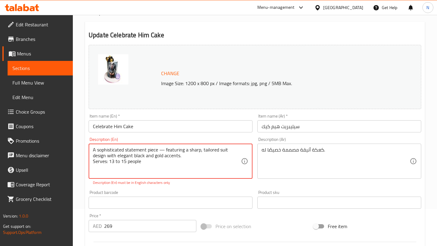
scroll to position [0, 0]
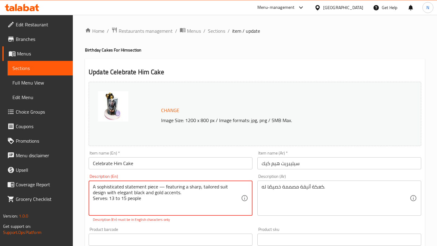
click at [55, 68] on span "Sections" at bounding box center [40, 68] width 56 height 7
